Goal: Information Seeking & Learning: Stay updated

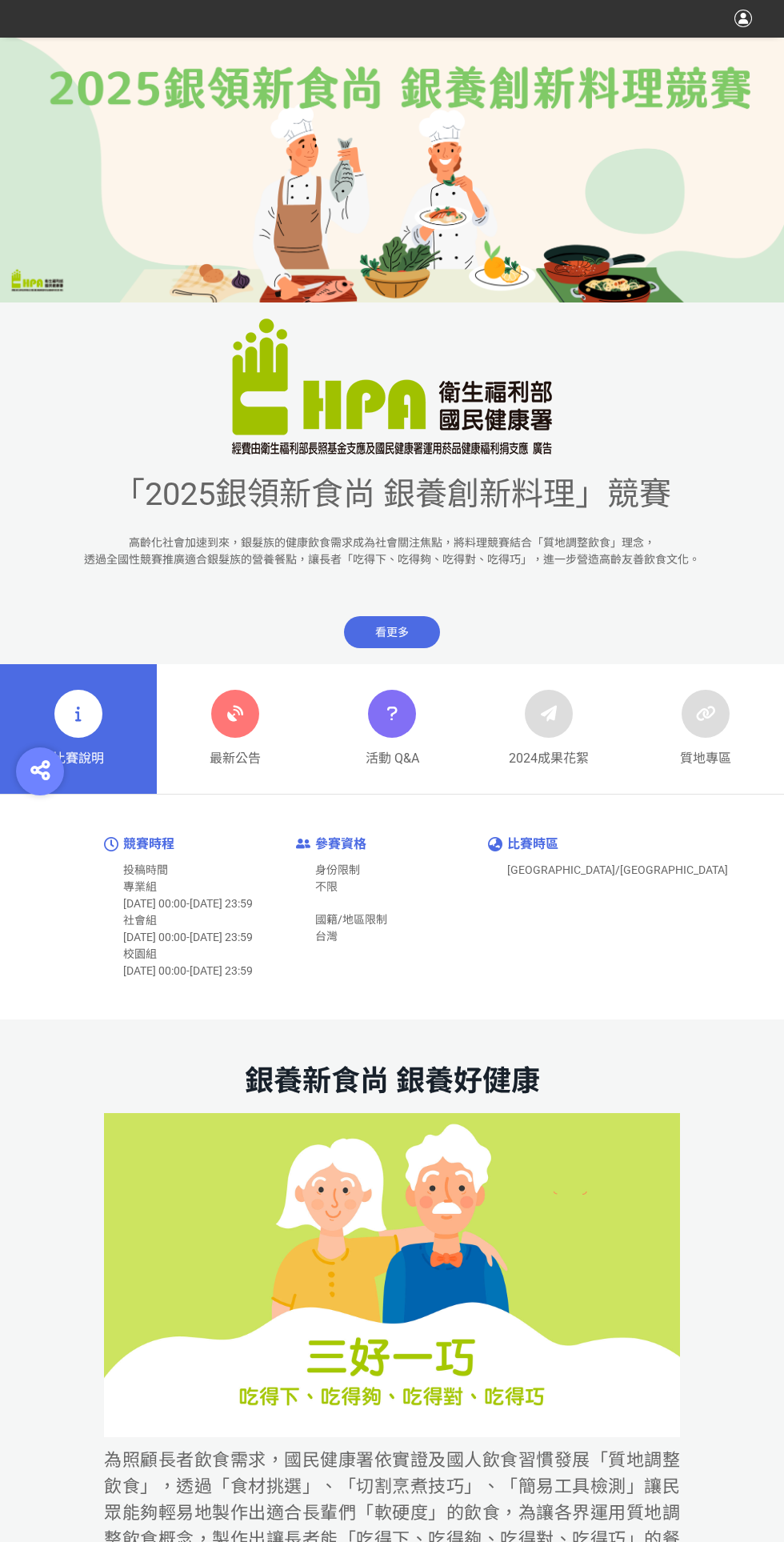
click at [285, 724] on link "最新公告" at bounding box center [236, 729] width 157 height 130
